Goal: Task Accomplishment & Management: Manage account settings

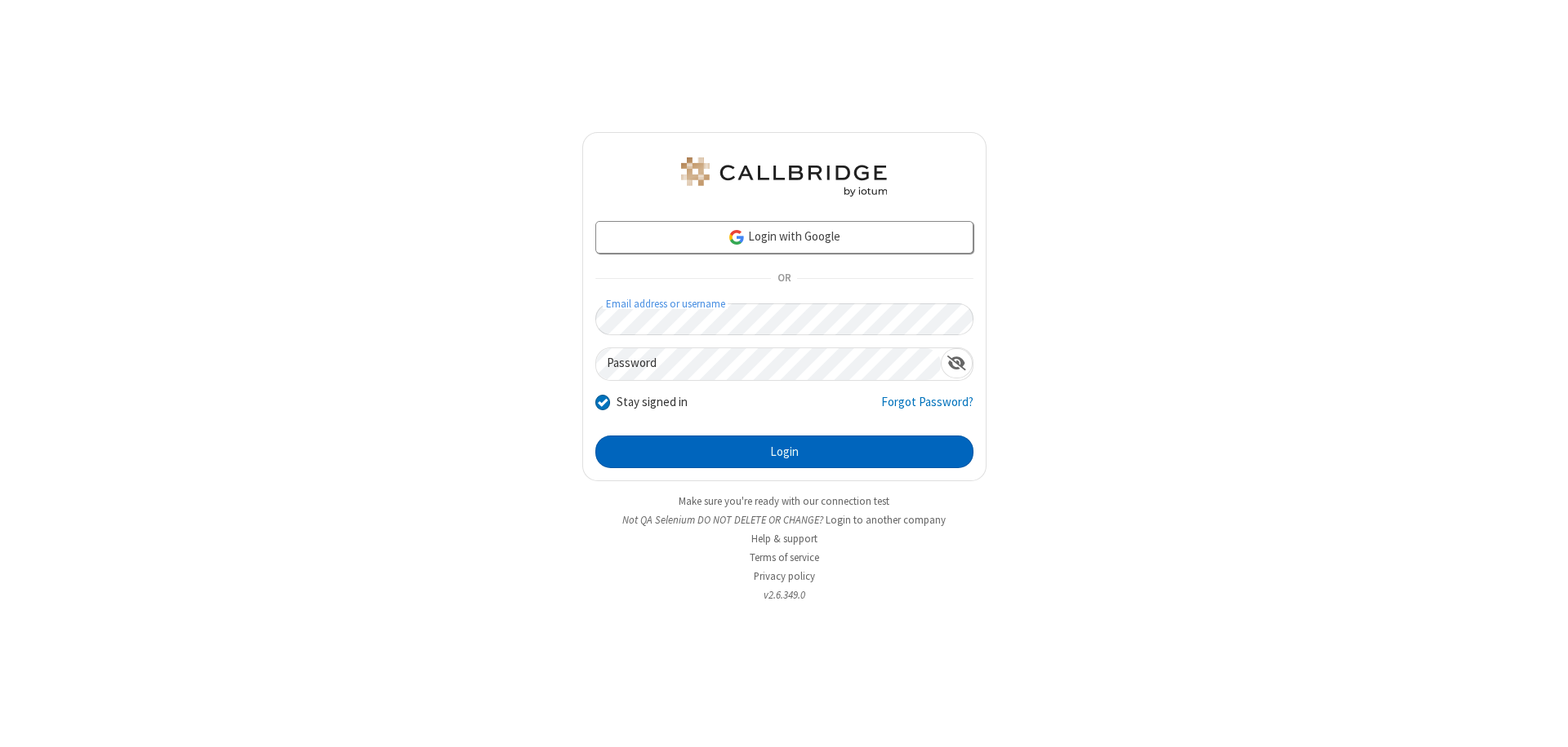
click at [784, 452] on button "Login" at bounding box center [784, 452] width 378 height 32
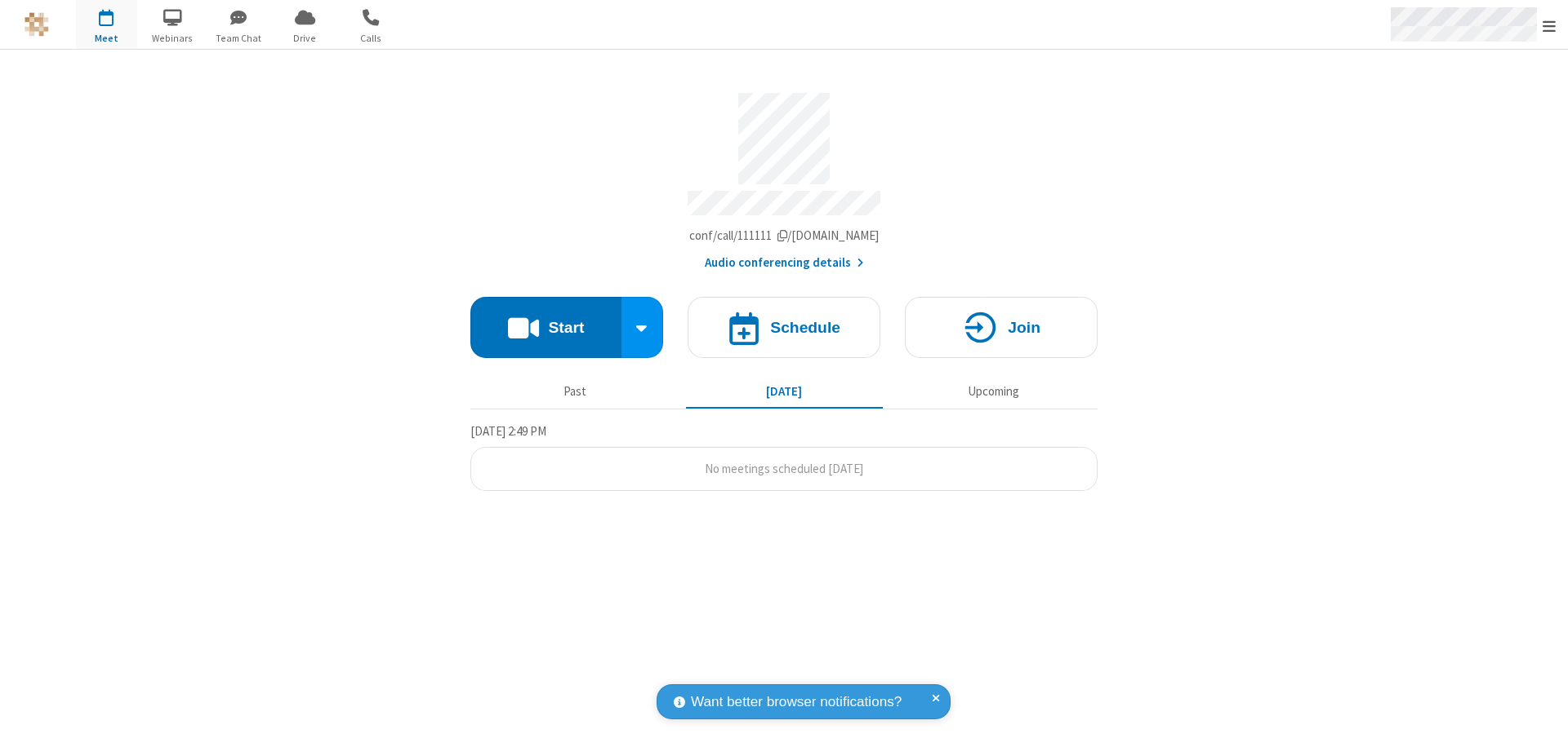
click at [1548, 25] on span "Open menu" at bounding box center [1548, 25] width 13 height 16
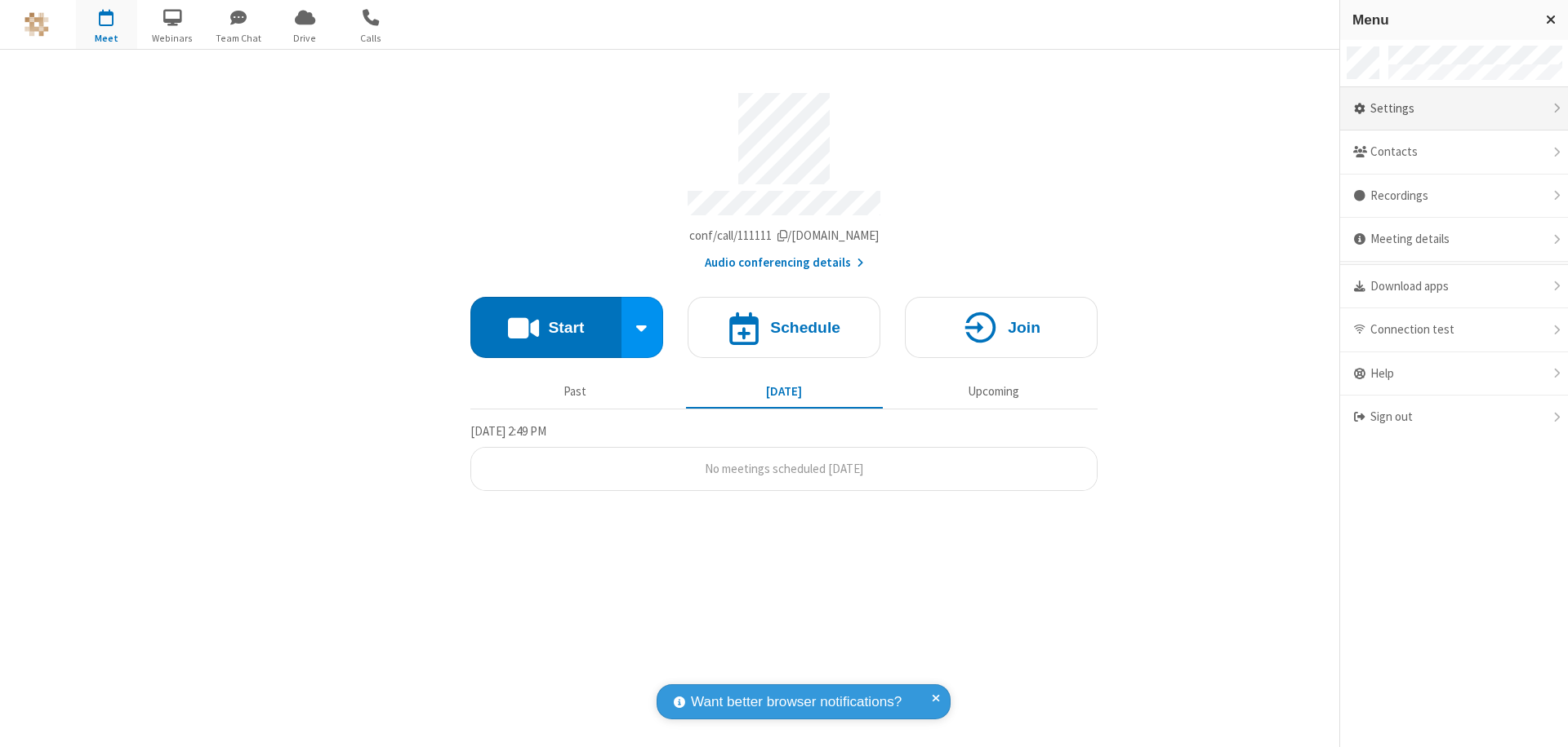
click at [1449, 109] on div "Settings" at bounding box center [1453, 110] width 228 height 44
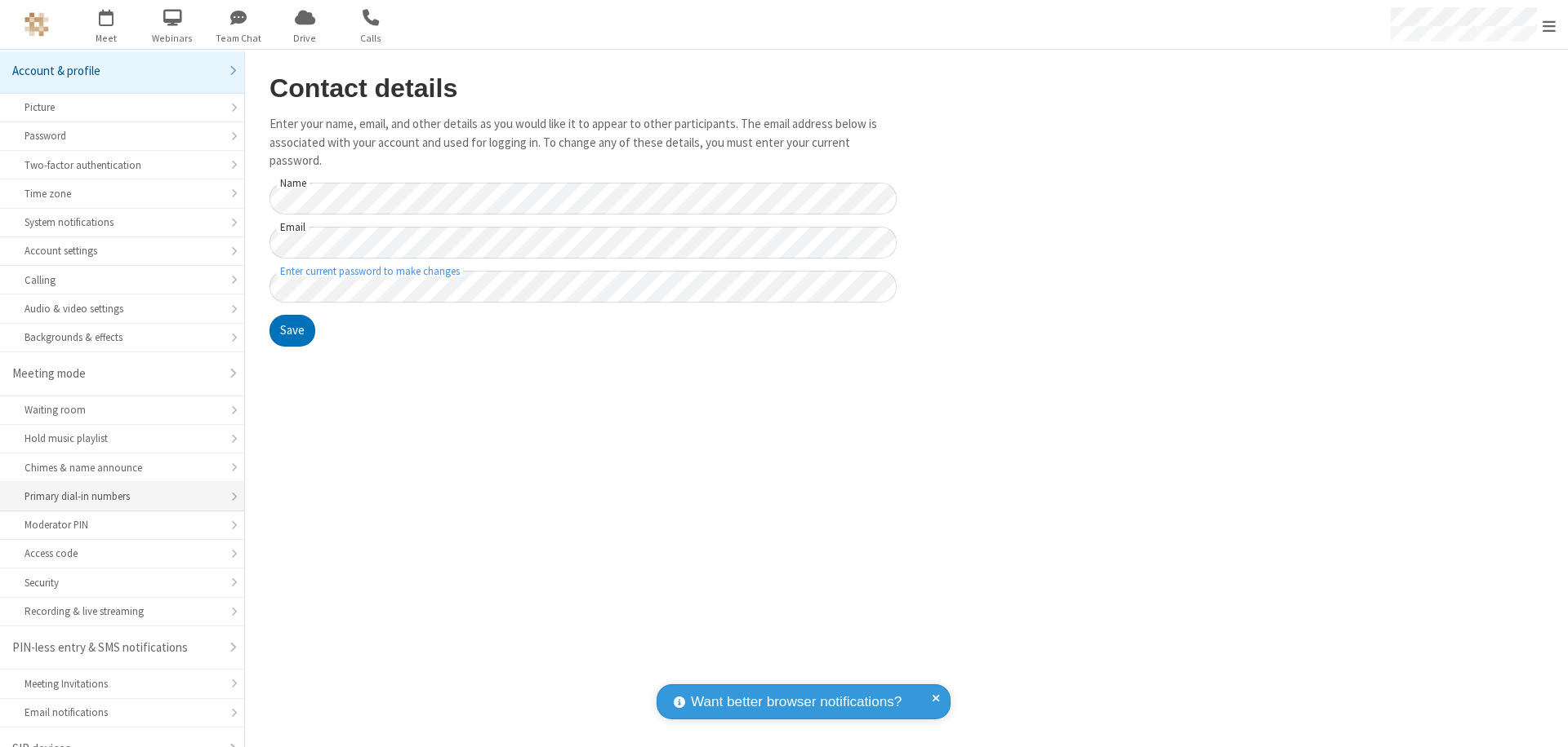
click at [116, 489] on div "Primary dial-in numbers" at bounding box center [122, 497] width 195 height 15
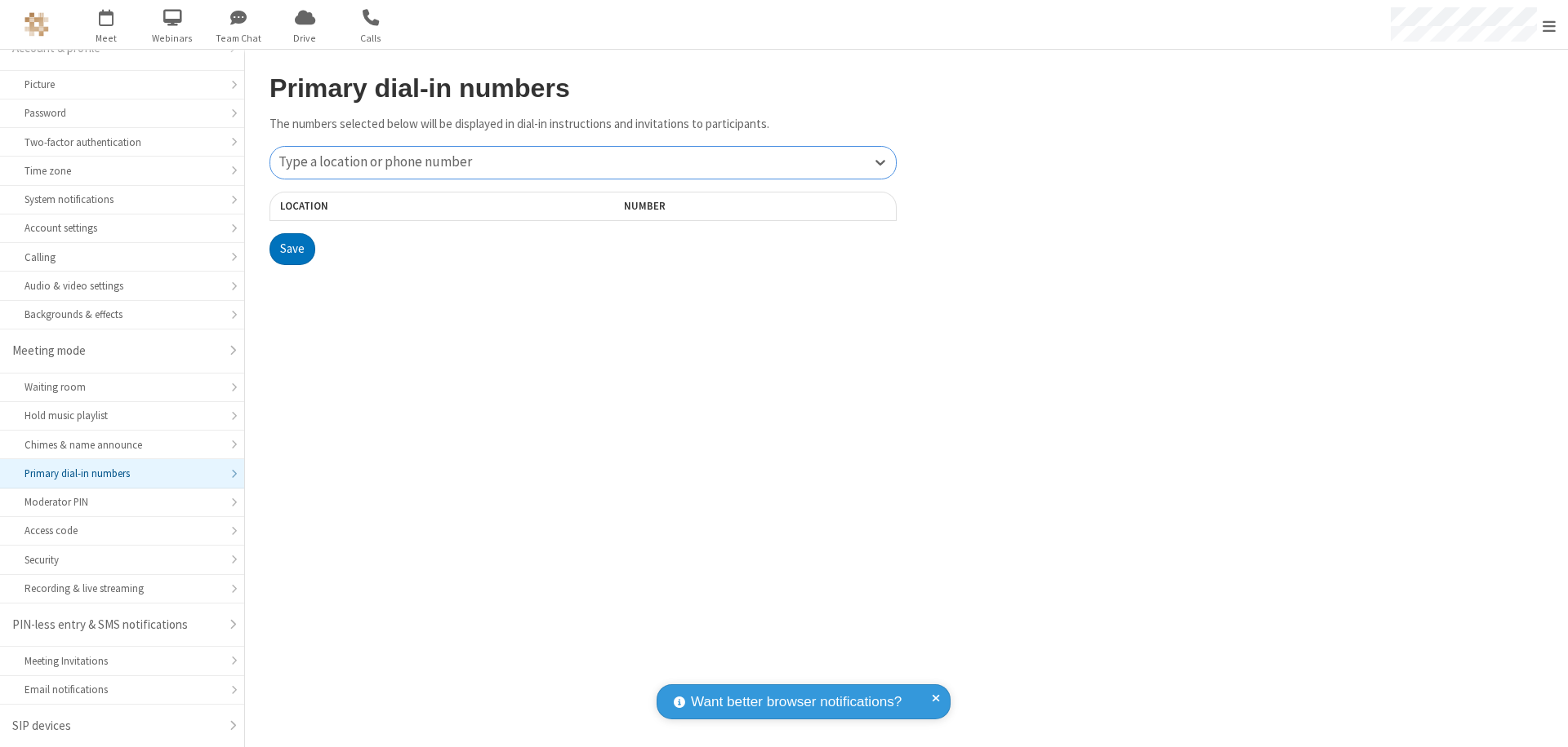
click at [583, 162] on div "Type a location or phone number" at bounding box center [583, 162] width 625 height 31
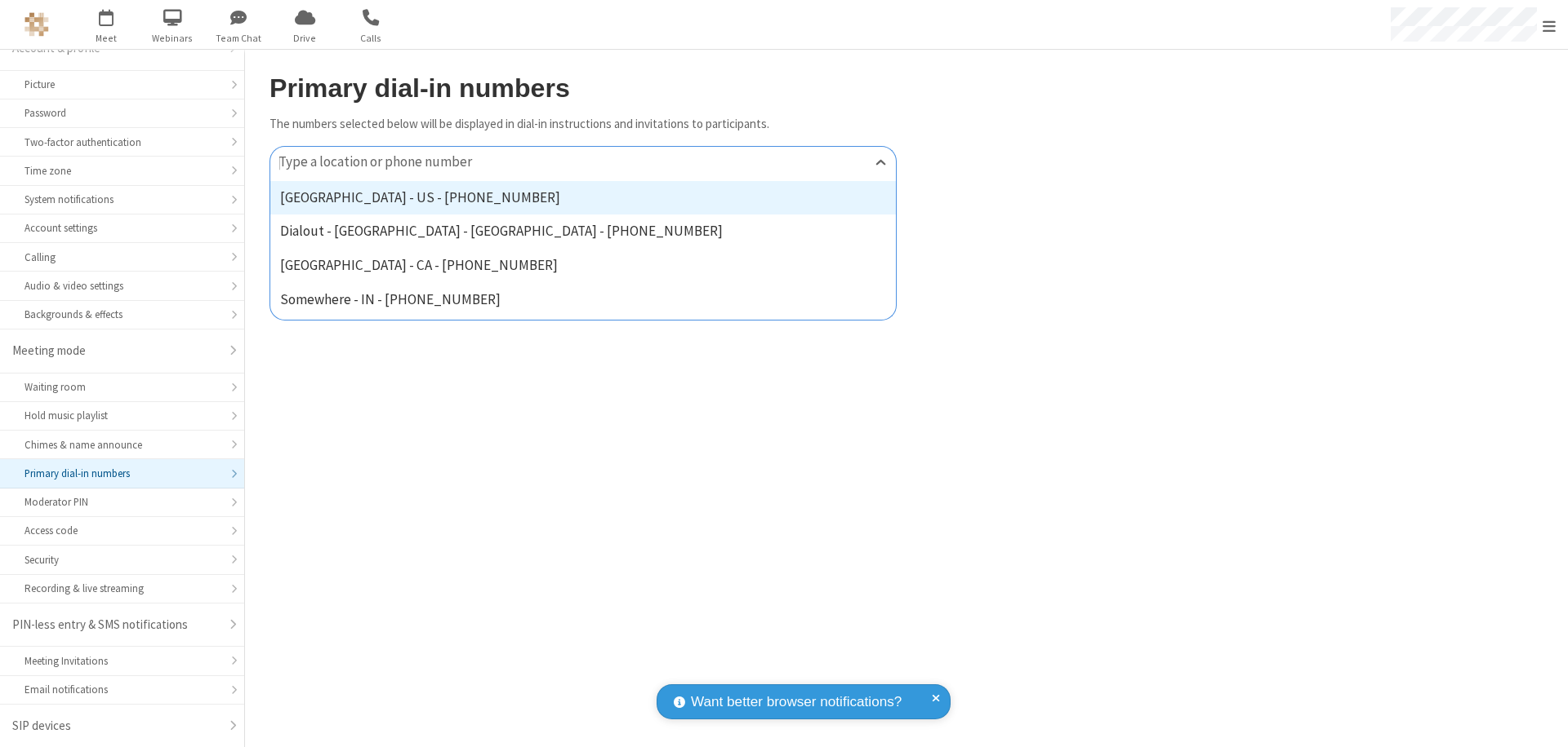
type input "[PHONE_NUMBER]"
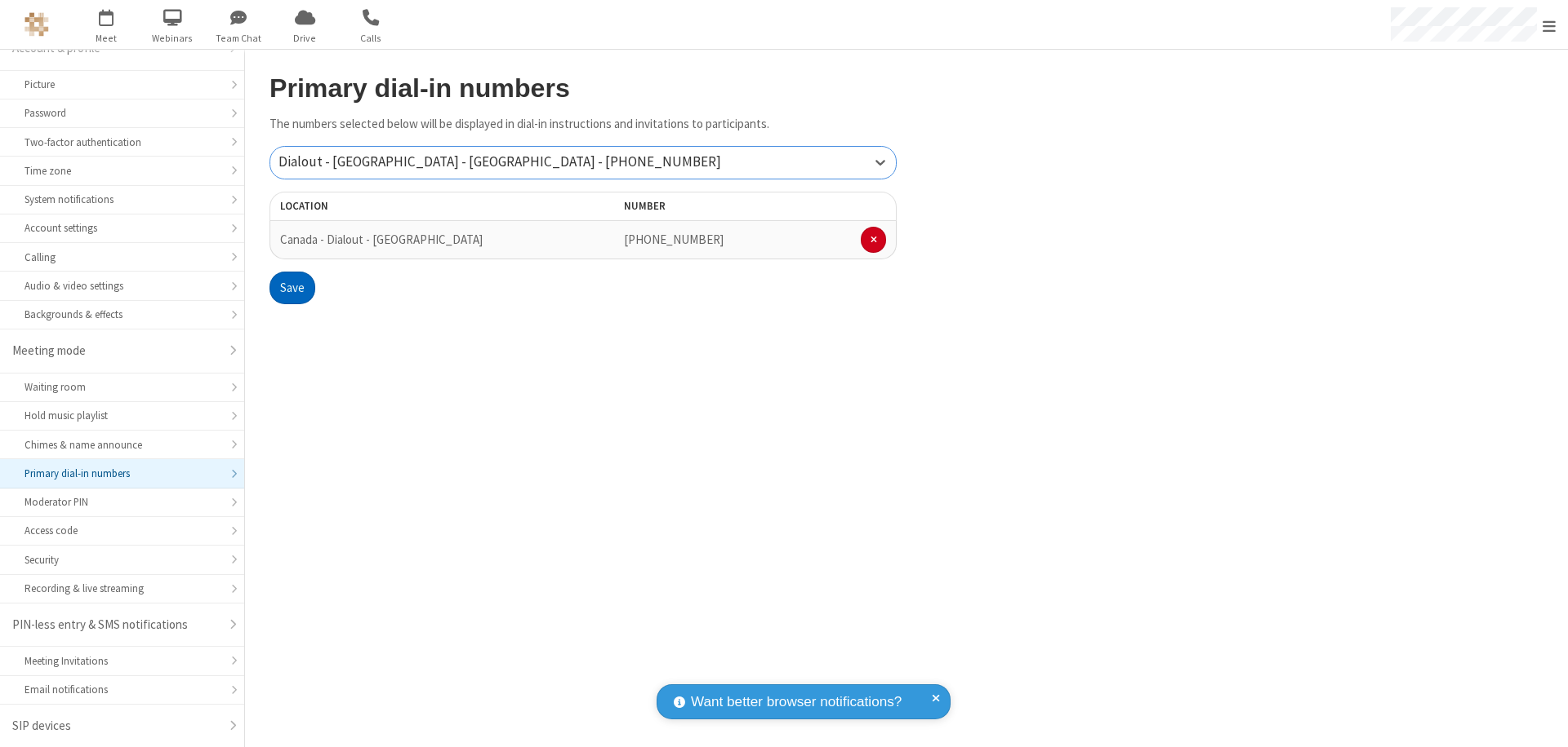
click at [291, 288] on button "Save" at bounding box center [292, 288] width 46 height 32
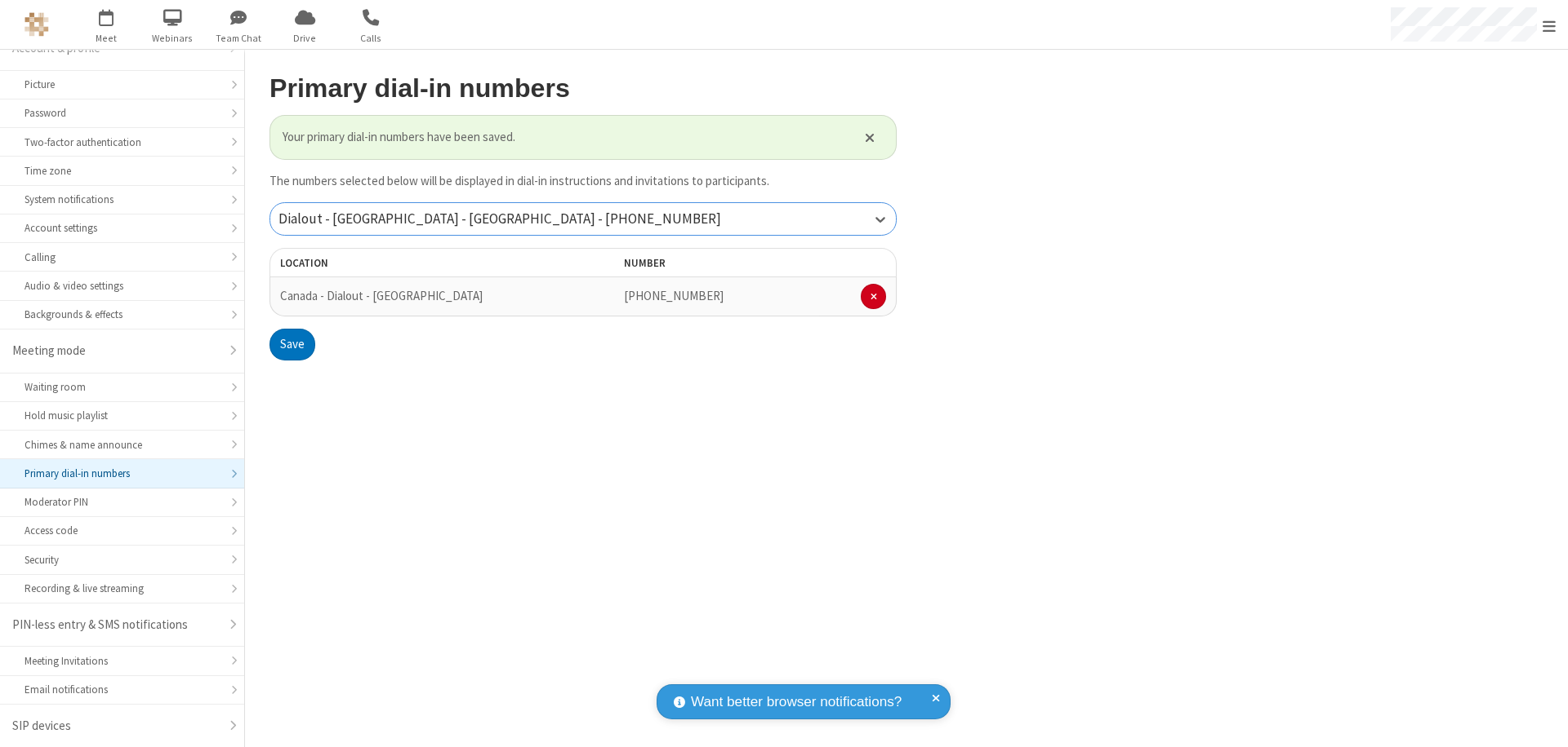
click at [583, 219] on div "Dialout - [GEOGRAPHIC_DATA] - [GEOGRAPHIC_DATA] - [PHONE_NUMBER]" at bounding box center [583, 218] width 625 height 31
type input "[PHONE_NUMBER]"
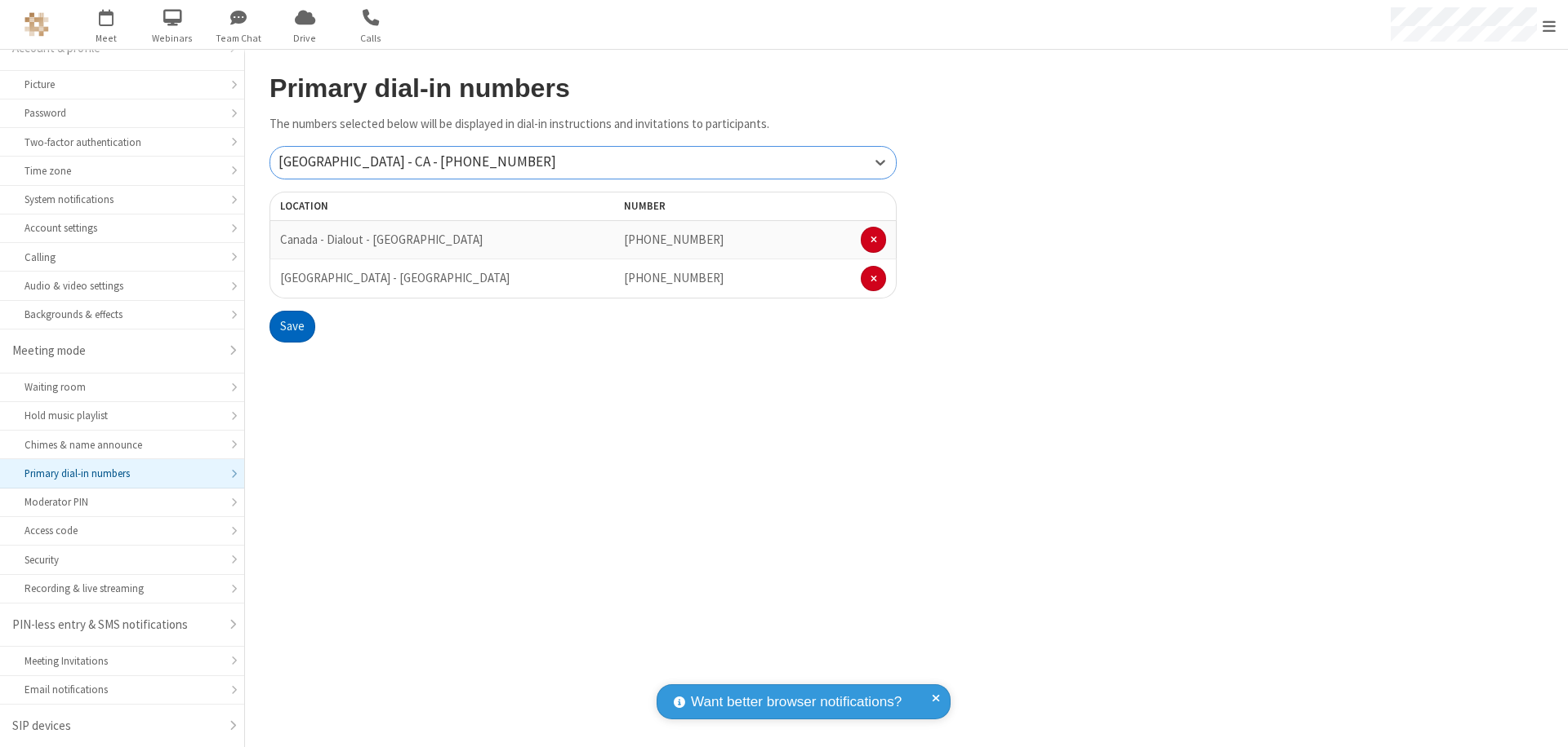
click at [291, 326] on button "Save" at bounding box center [292, 327] width 46 height 32
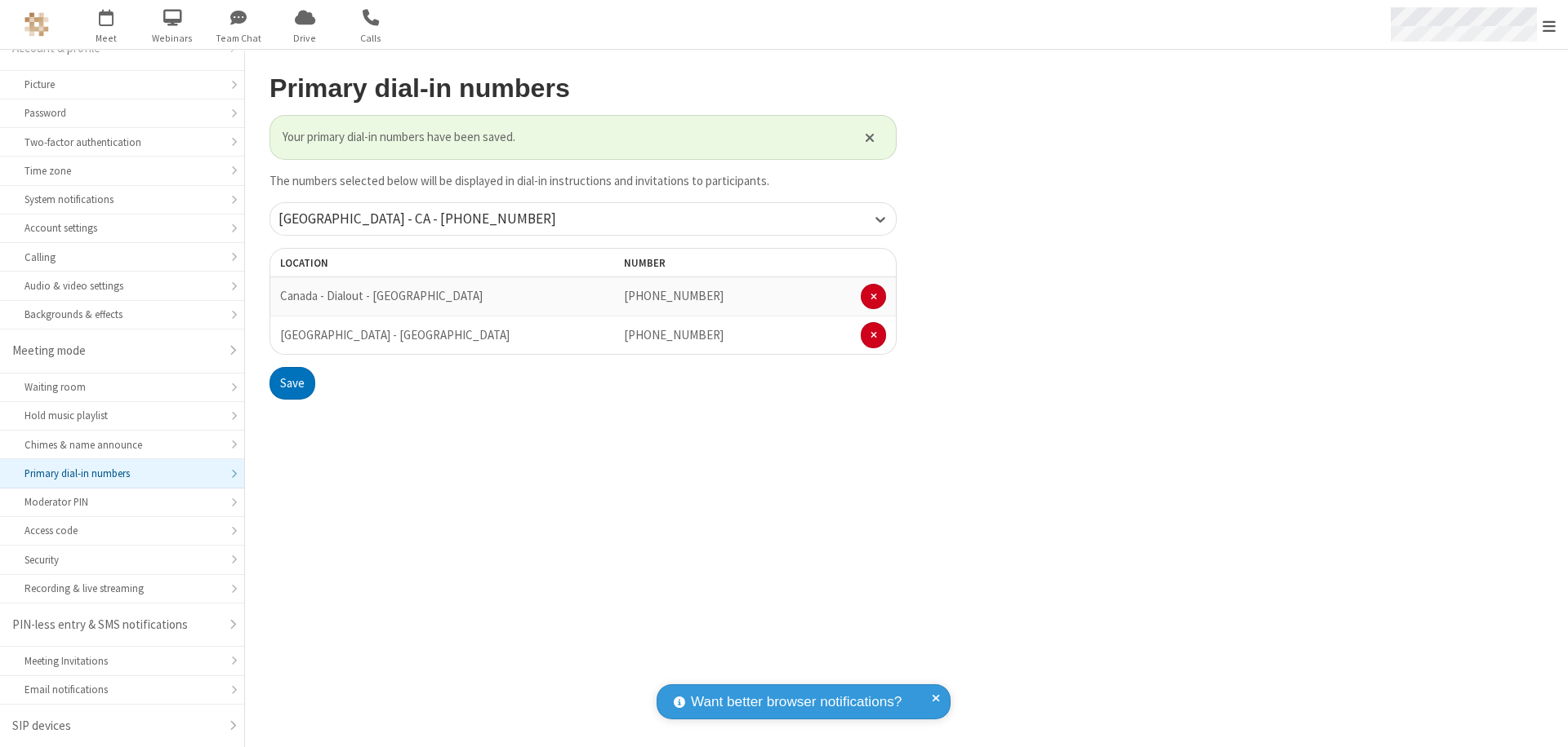
click at [1548, 25] on span "Open menu" at bounding box center [1548, 25] width 13 height 16
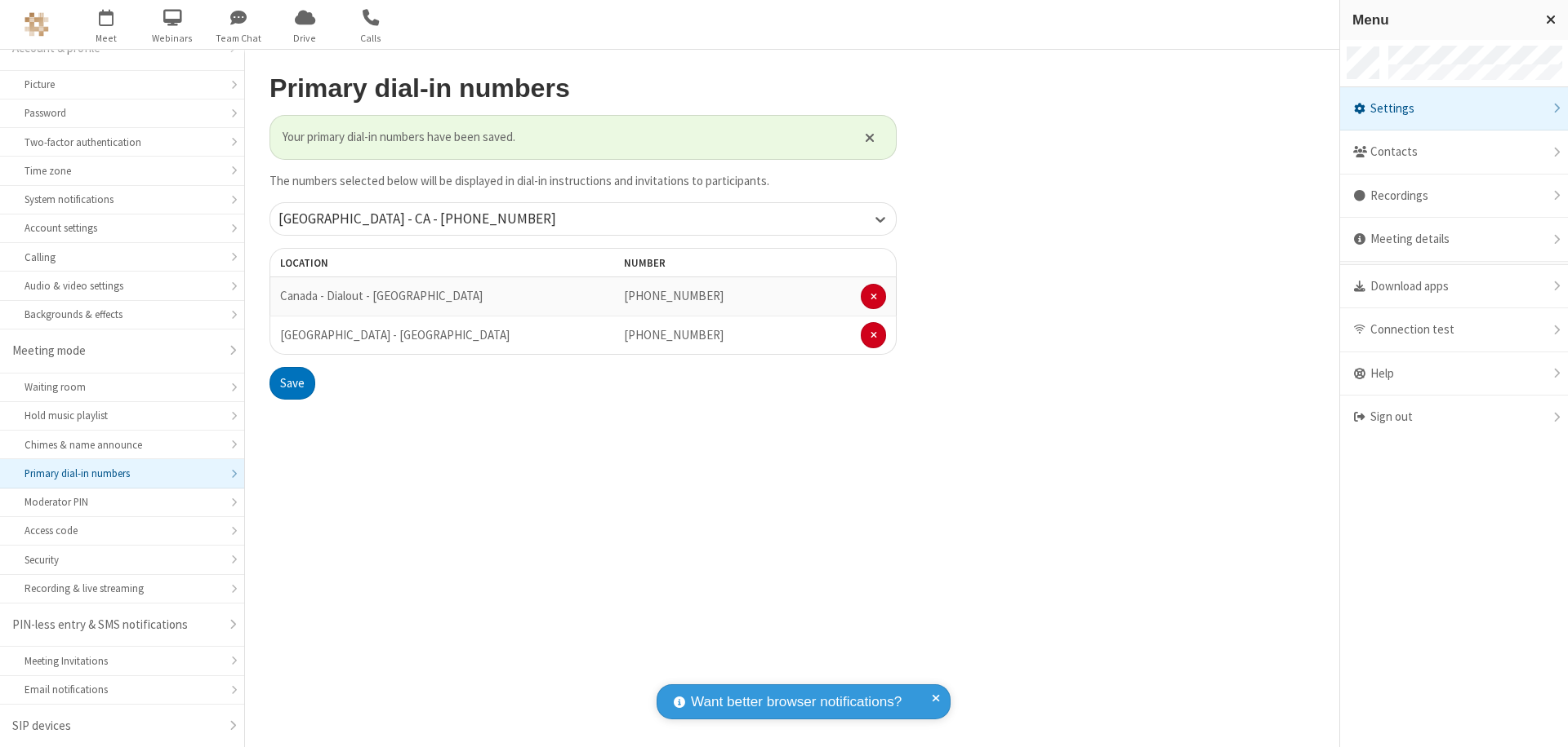
click at [1453, 109] on div "Settings" at bounding box center [1453, 110] width 228 height 44
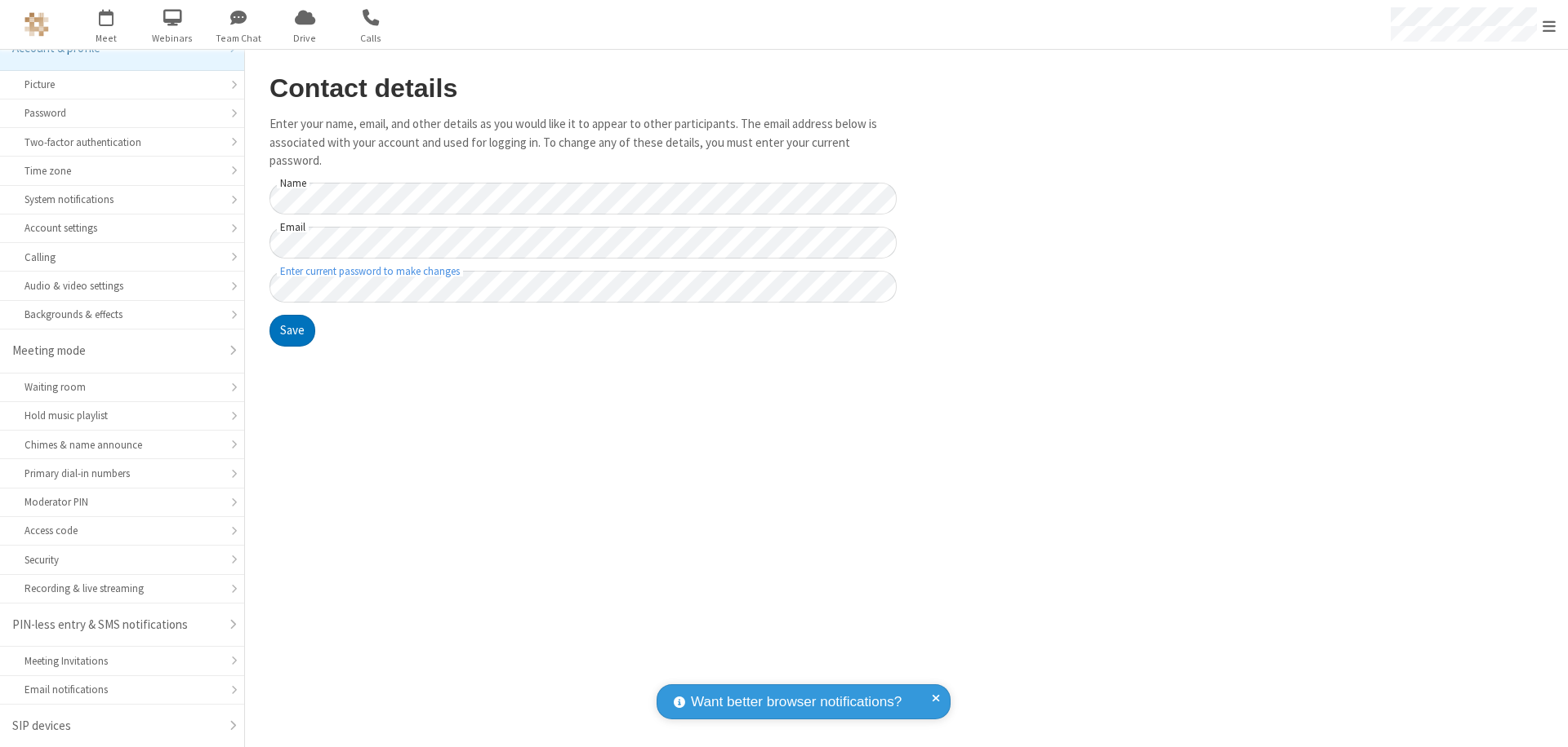
scroll to position [23, 0]
click at [116, 474] on div "Primary dial-in numbers" at bounding box center [122, 474] width 195 height 15
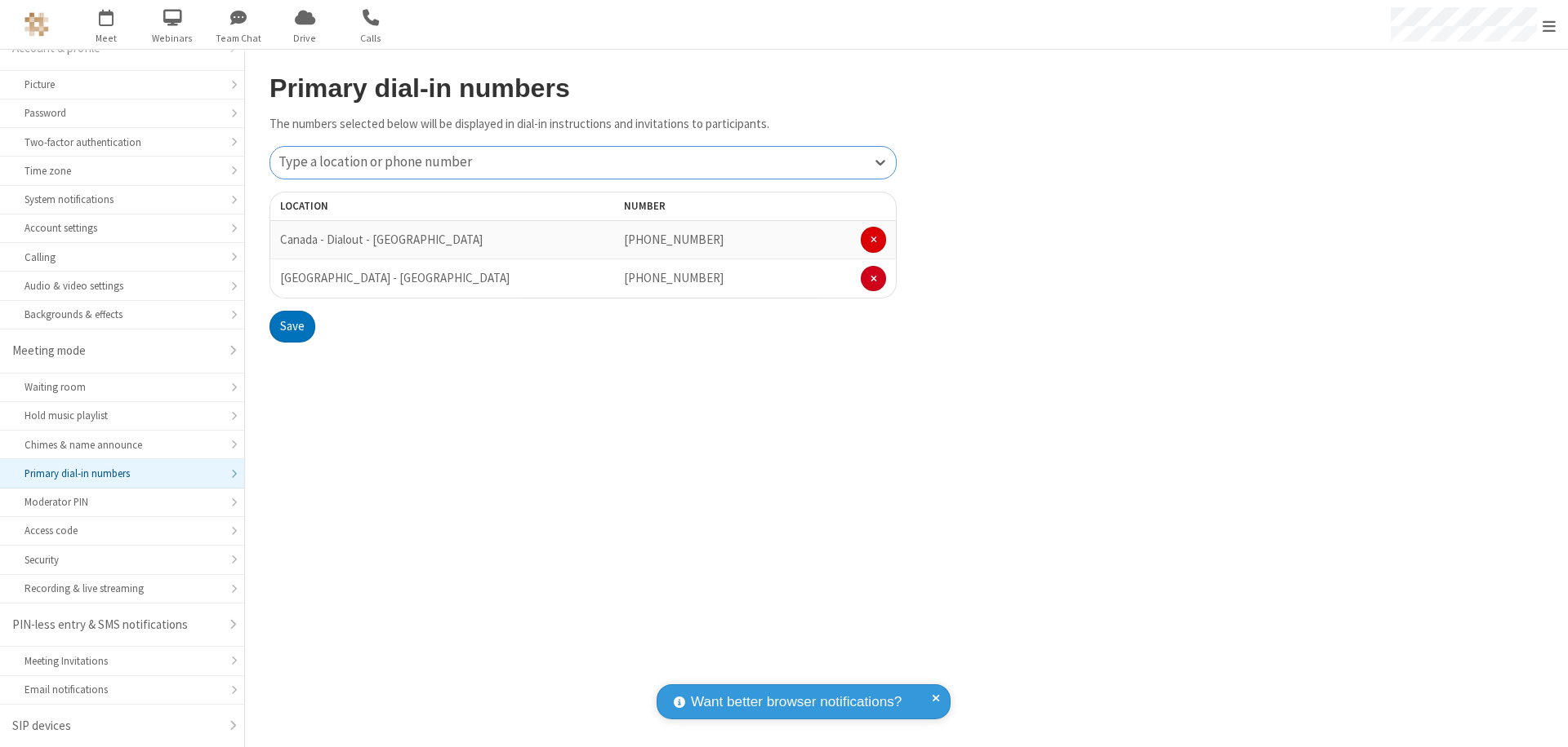
click at [873, 240] on span at bounding box center [874, 240] width 7 height 10
click at [291, 288] on button "Save" at bounding box center [292, 288] width 46 height 32
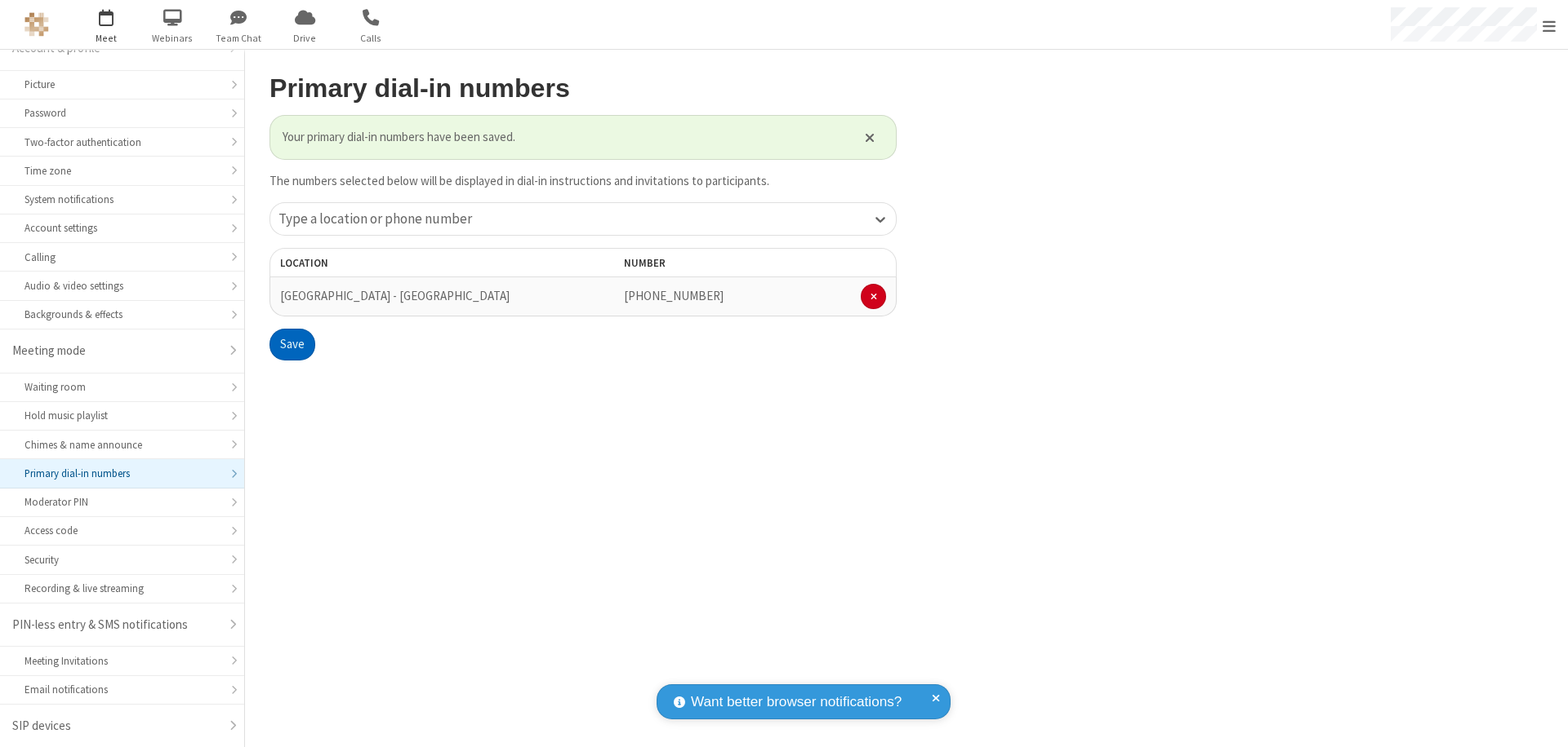
click at [1548, 25] on span "Open menu" at bounding box center [1548, 25] width 13 height 16
click at [106, 25] on span "button" at bounding box center [106, 17] width 61 height 28
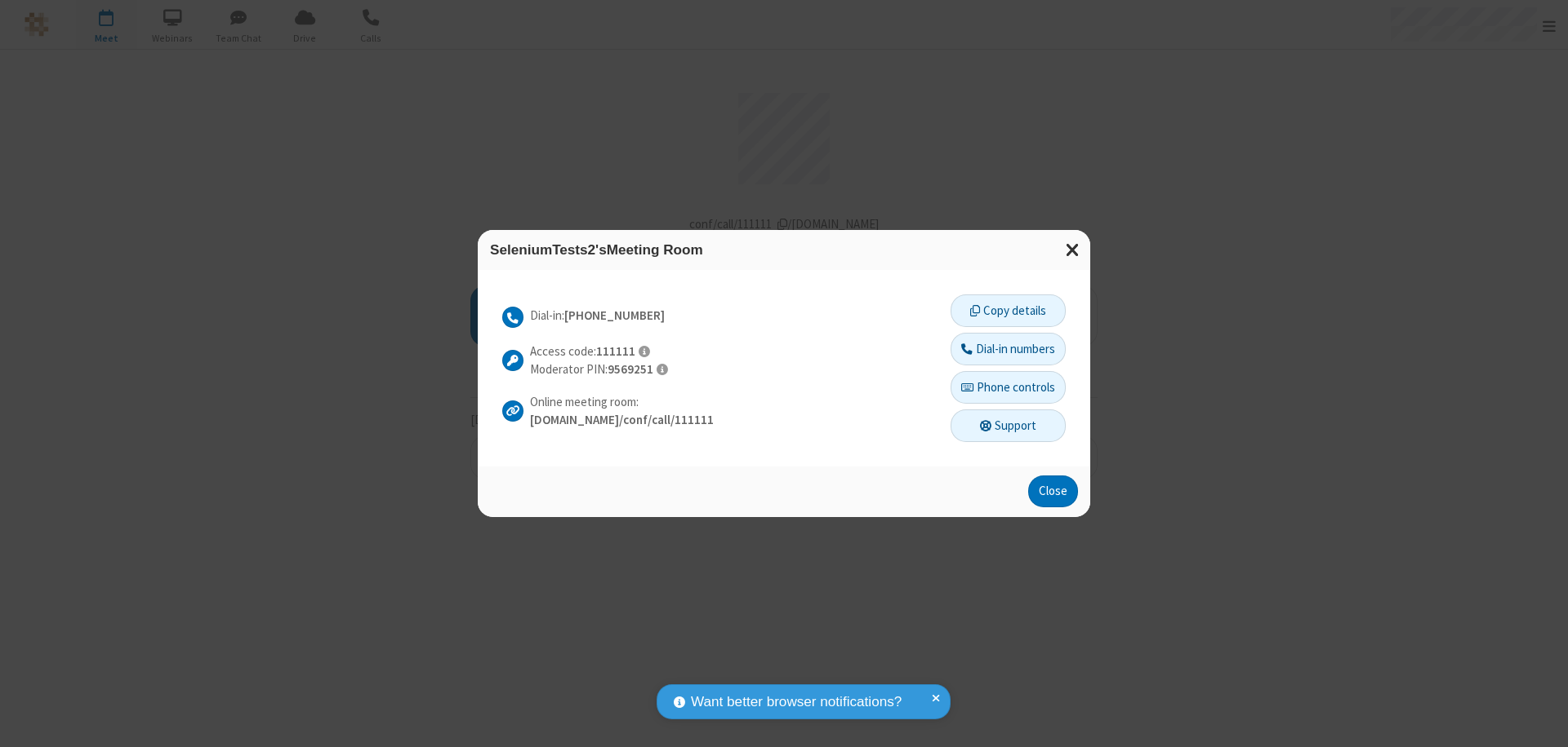
click at [1007, 348] on button "Dial-in numbers" at bounding box center [1008, 349] width 116 height 32
